Goal: Information Seeking & Learning: Learn about a topic

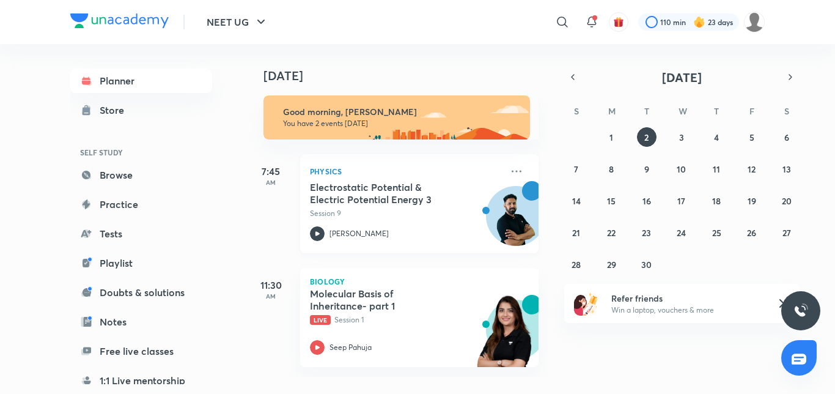
click at [349, 223] on div "Electrostatic Potential & Electric Potential Energy 3 Session 9 [PERSON_NAME]" at bounding box center [406, 211] width 192 height 60
click at [725, 235] on button "25" at bounding box center [717, 233] width 20 height 20
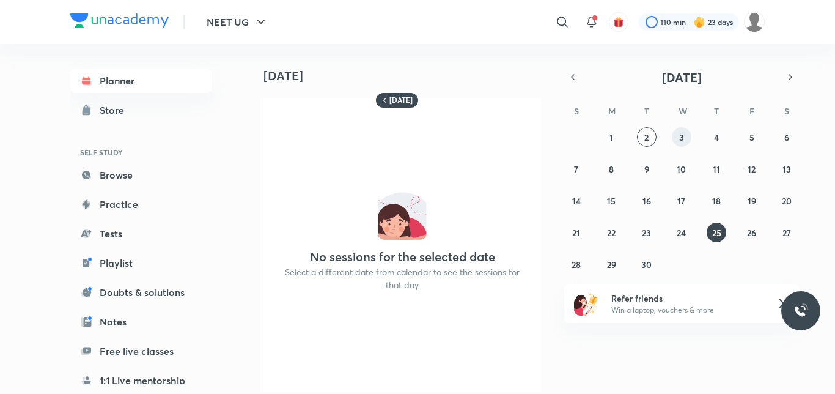
click at [678, 130] on button "3" at bounding box center [682, 137] width 20 height 20
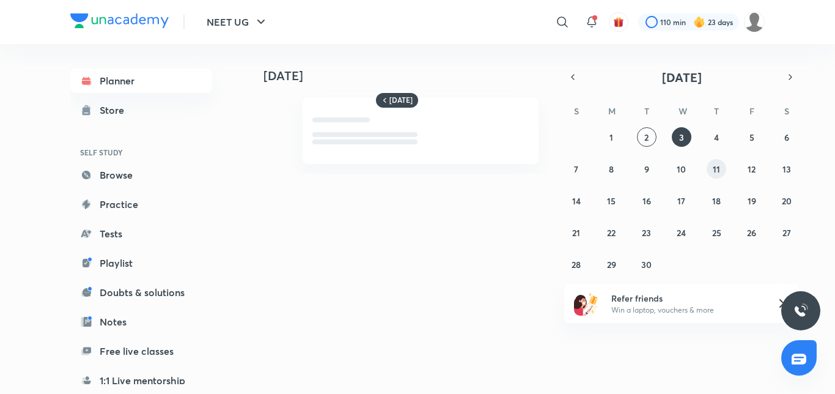
click at [721, 174] on button "11" at bounding box center [717, 169] width 20 height 20
